Goal: Navigation & Orientation: Find specific page/section

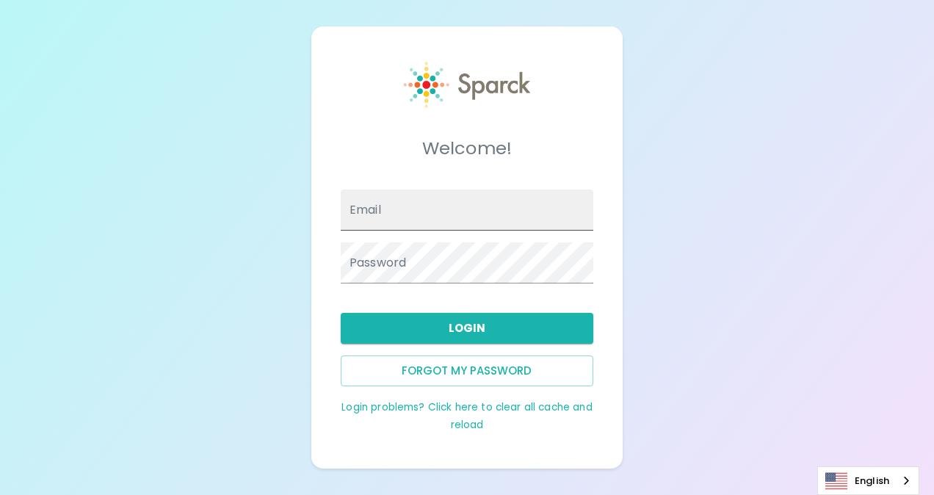
click at [429, 210] on input "Email" at bounding box center [467, 209] width 253 height 41
type input "[EMAIL_ADDRESS][DOMAIN_NAME]"
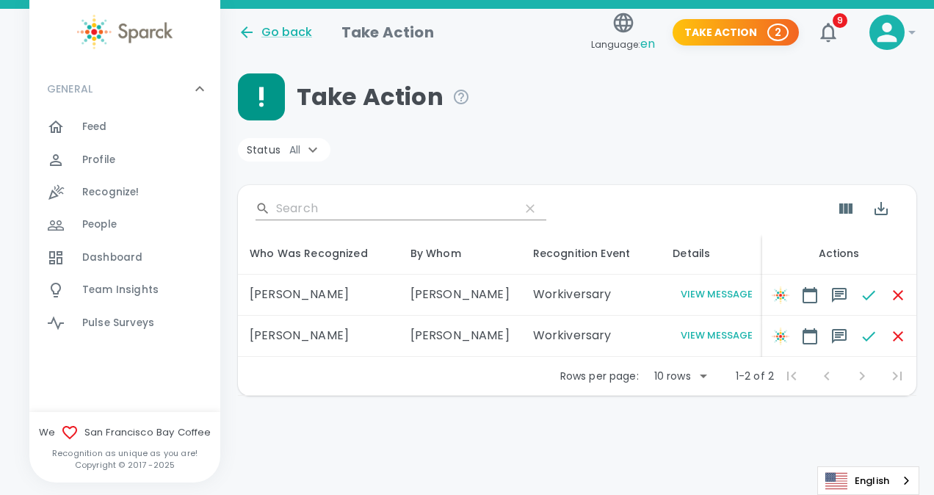
click at [686, 288] on button "View Message" at bounding box center [717, 294] width 88 height 17
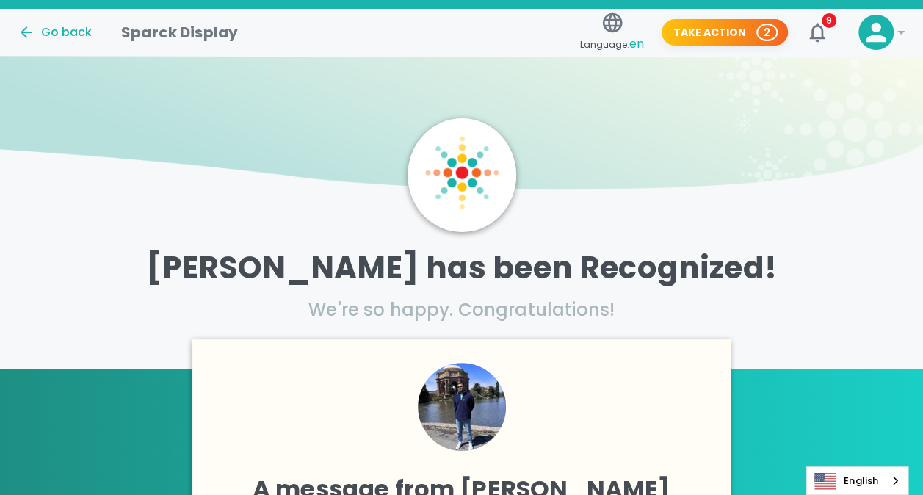
click at [46, 33] on div "Go back" at bounding box center [55, 32] width 74 height 18
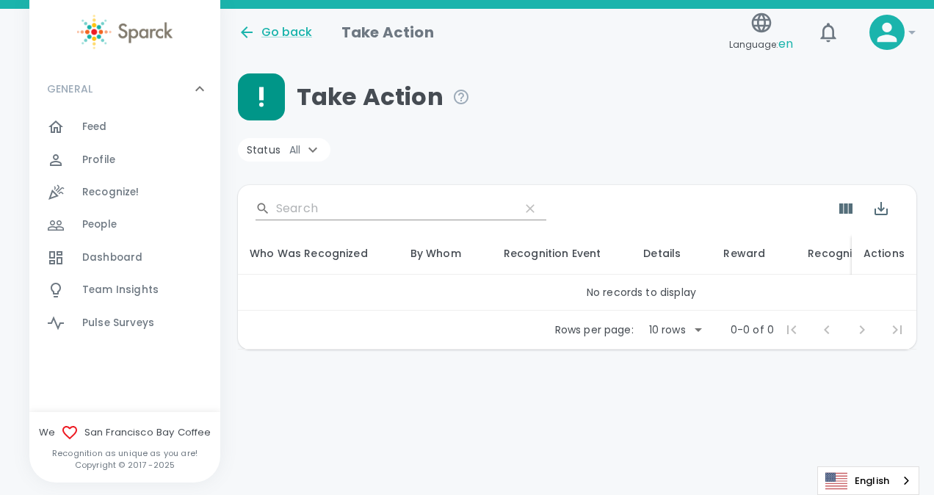
click at [113, 192] on span "Recognize!" at bounding box center [110, 192] width 57 height 15
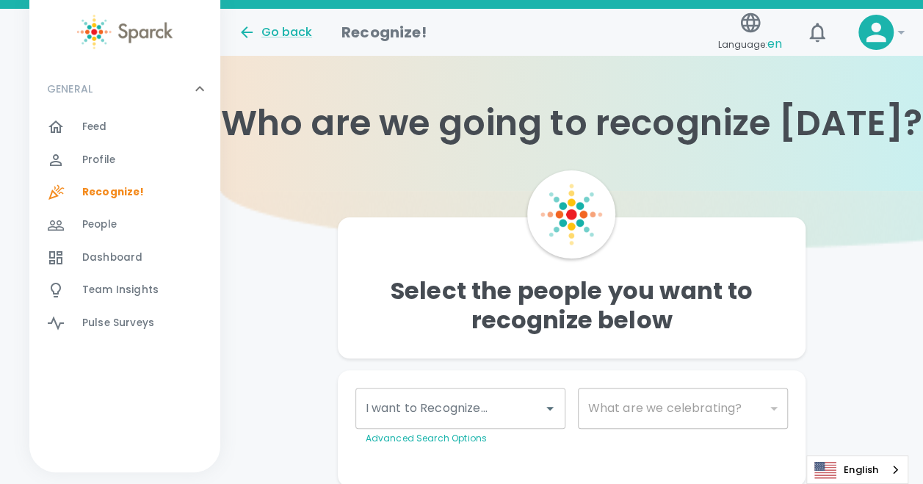
click at [109, 231] on span "People" at bounding box center [99, 224] width 35 height 15
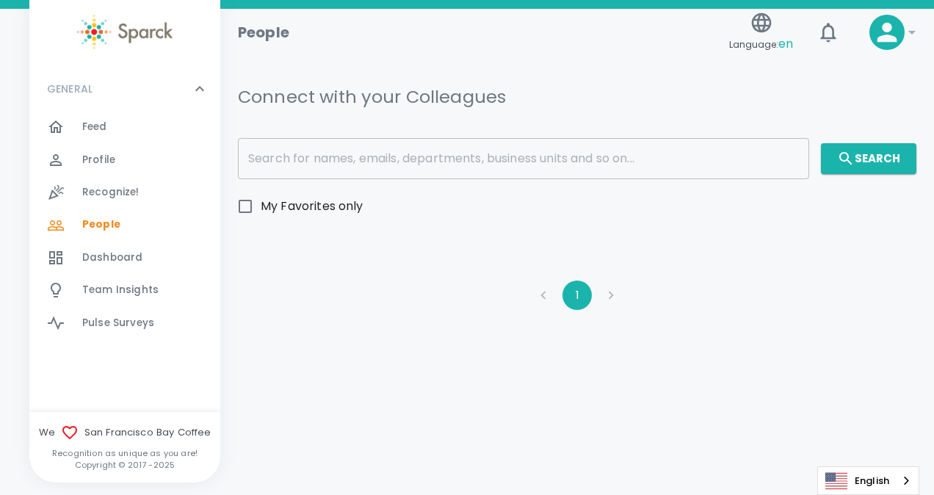
click at [104, 188] on span "Recognize!" at bounding box center [110, 192] width 57 height 15
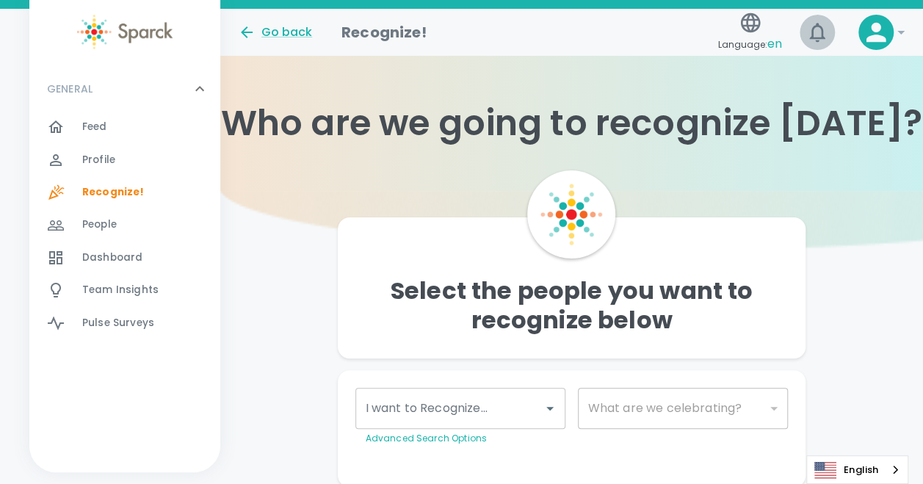
click at [821, 28] on icon "button" at bounding box center [816, 32] width 15 height 19
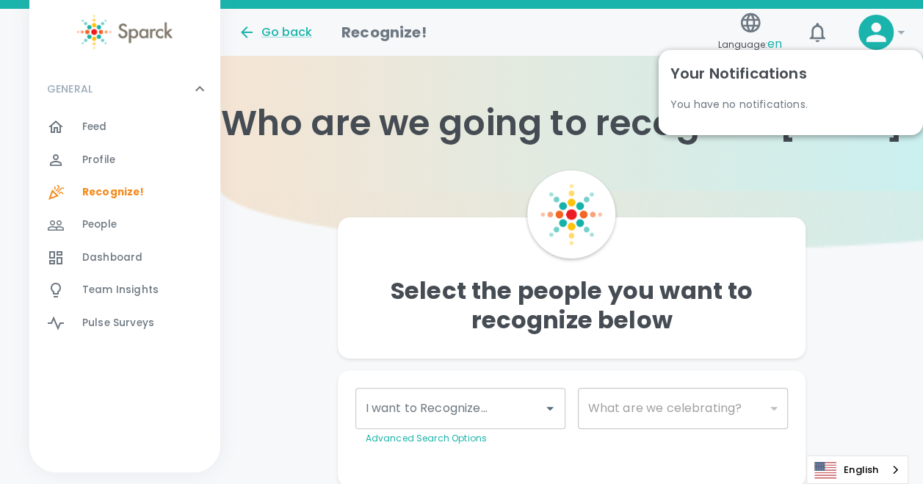
click at [112, 233] on span "People 0" at bounding box center [99, 224] width 35 height 21
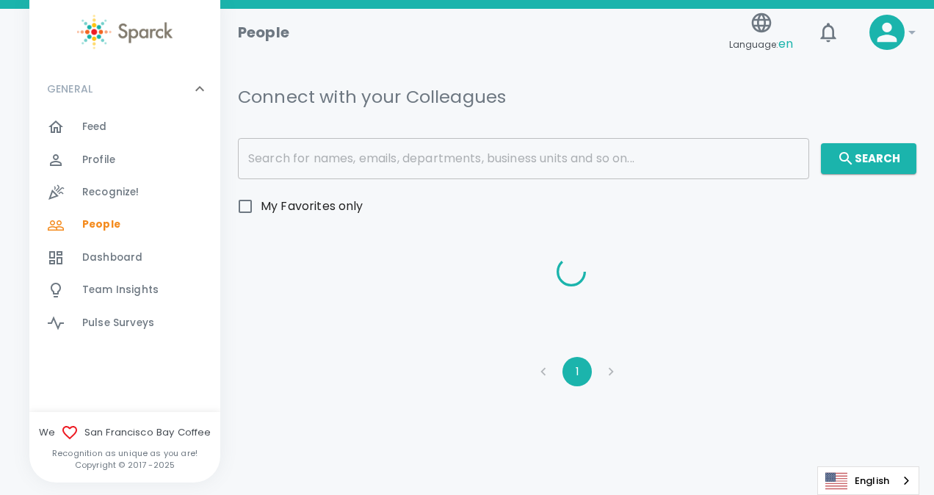
click at [102, 259] on span "Dashboard" at bounding box center [112, 257] width 60 height 15
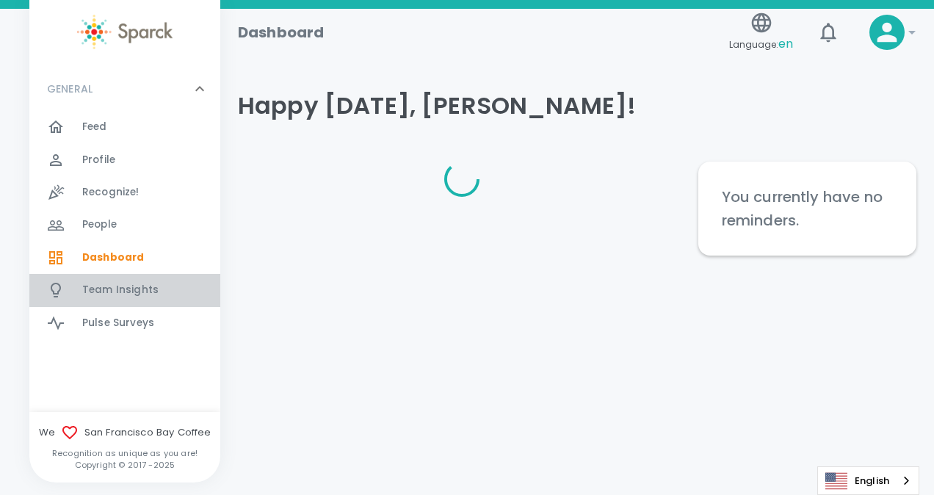
click at [104, 289] on span "Team Insights" at bounding box center [120, 290] width 76 height 15
